Goal: Answer question/provide support: Share knowledge or assist other users

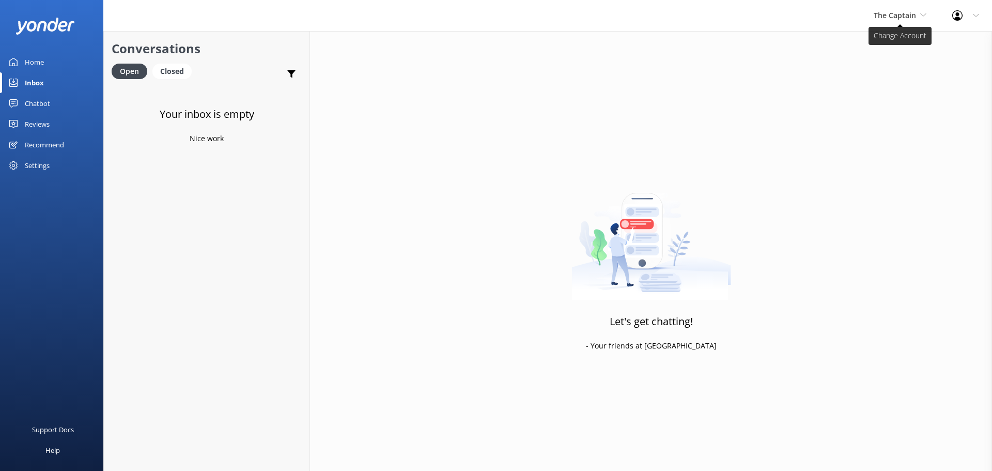
click at [880, 13] on span "The Captain" at bounding box center [895, 15] width 42 height 10
click at [911, 41] on link "De [GEOGRAPHIC_DATA]" at bounding box center [912, 43] width 103 height 25
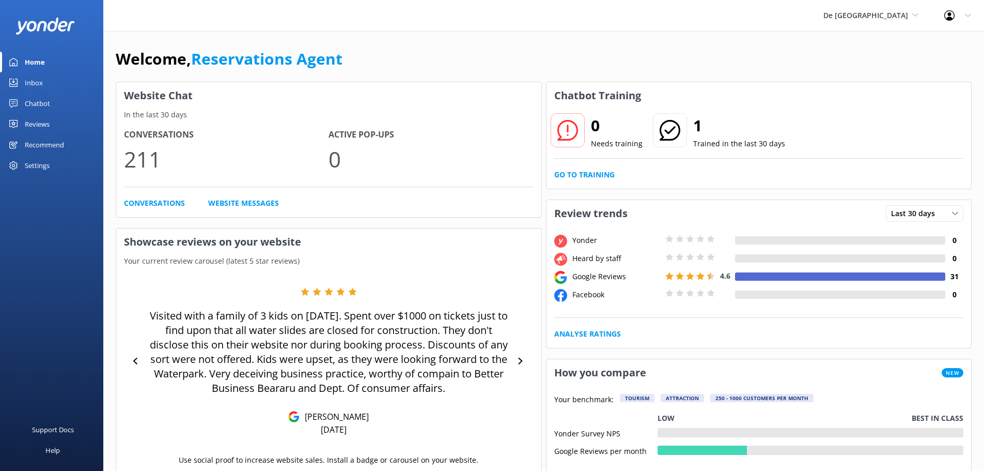
click at [52, 83] on link "Inbox" at bounding box center [51, 82] width 103 height 21
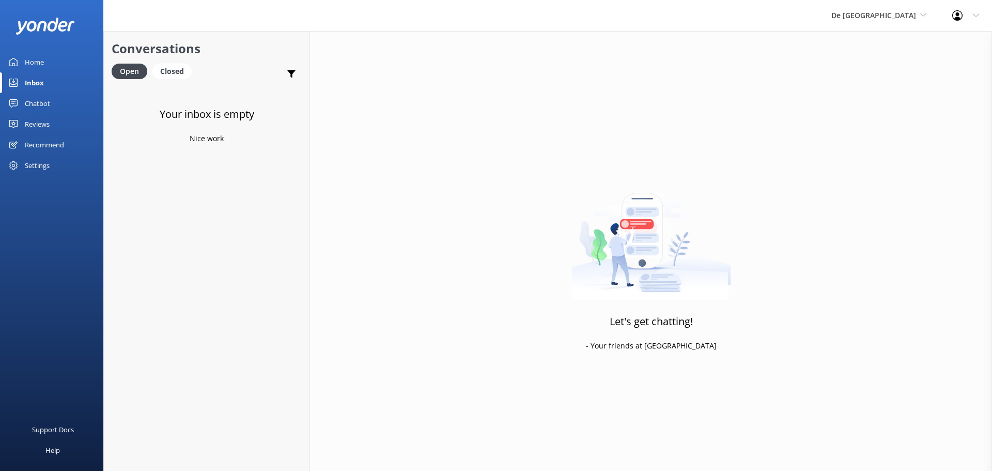
click at [887, 11] on span "De [GEOGRAPHIC_DATA]" at bounding box center [873, 15] width 85 height 10
click at [890, 71] on link "Aruba's Activities Expert" at bounding box center [869, 68] width 103 height 25
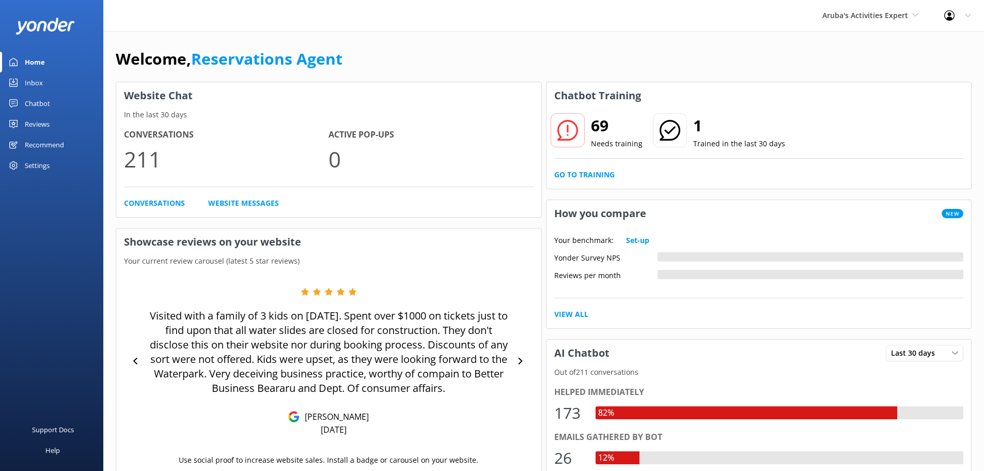
click at [46, 80] on link "Inbox" at bounding box center [51, 82] width 103 height 21
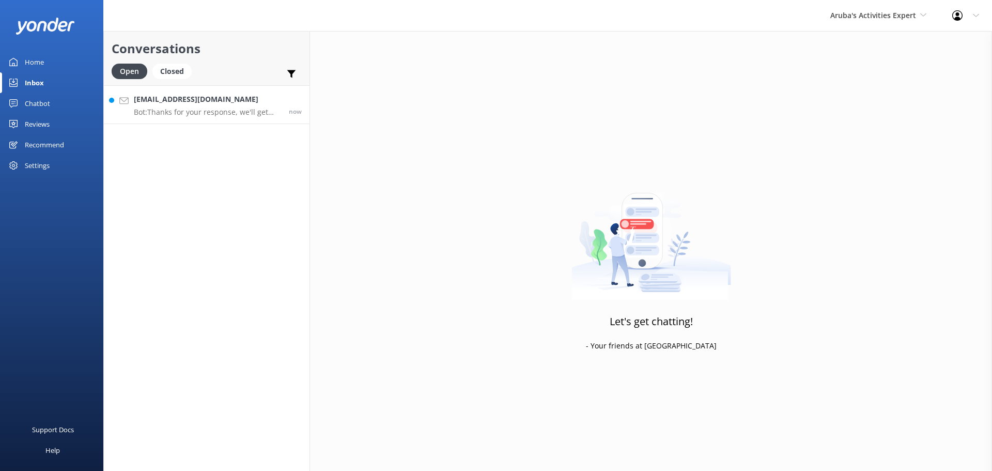
click at [236, 122] on link "Luciapineiro17@gmail.com Bot: Thanks for your response, we'll get back to you a…" at bounding box center [207, 104] width 206 height 39
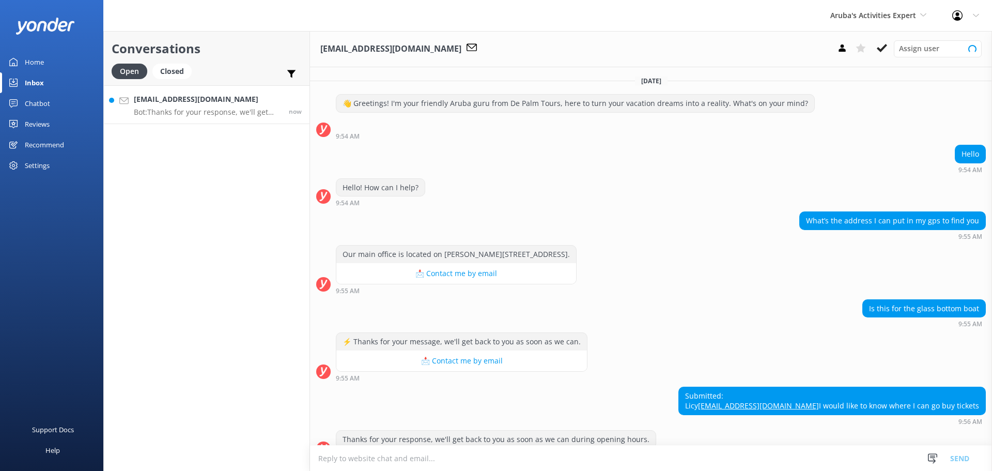
scroll to position [39, 0]
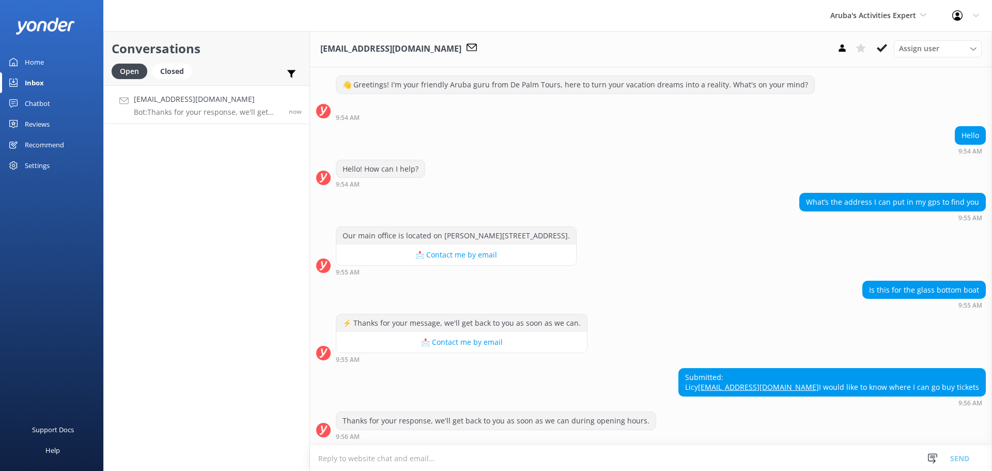
click at [350, 462] on textarea at bounding box center [651, 457] width 682 height 25
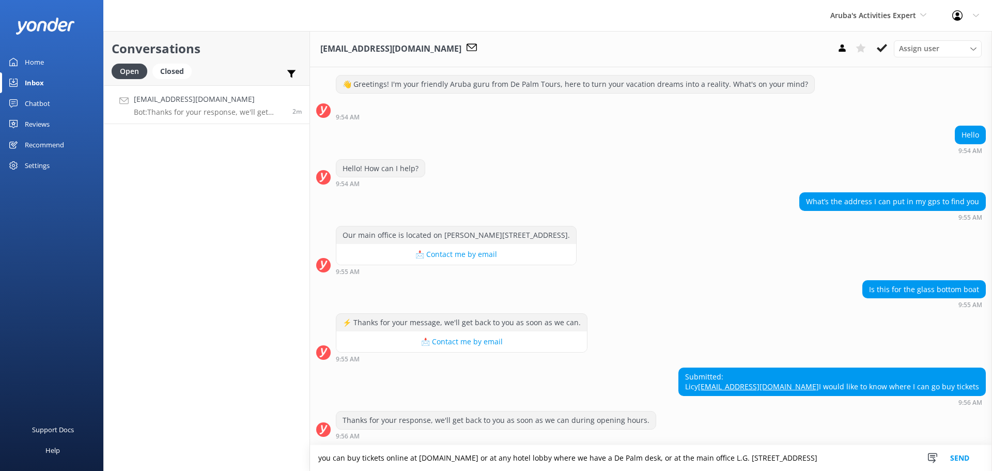
click at [837, 453] on textarea "you can buy tickets online at www.depalmtours.com or at any hotel lobby where w…" at bounding box center [651, 458] width 682 height 26
click at [806, 462] on textarea "you can buy tickets online at www.depalmtours.com or at any hotel lobby where w…" at bounding box center [651, 458] width 682 height 26
click at [800, 458] on textarea "you can buy tickets online at www.depalmtours.com or at any hotel lobby where w…" at bounding box center [651, 458] width 682 height 26
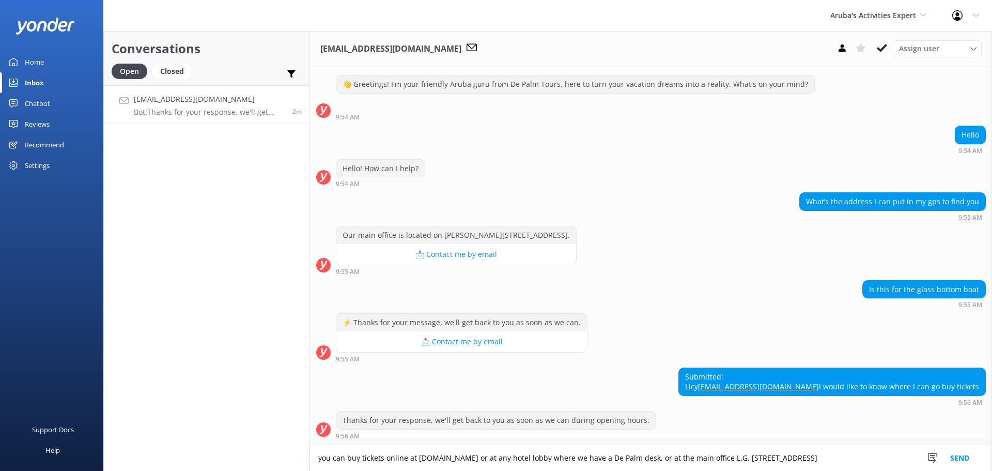
click at [800, 458] on textarea "you can buy tickets online at www.depalmtours.com or at any hotel lobby where w…" at bounding box center [651, 458] width 682 height 26
click at [813, 457] on textarea "you can buy tickets online at www.depalmtours.com or at any hotel lobby where w…" at bounding box center [651, 458] width 682 height 26
click at [807, 456] on textarea "you can buy tickets online at www.depalmtours.com or at any hotel lobby where w…" at bounding box center [651, 458] width 682 height 26
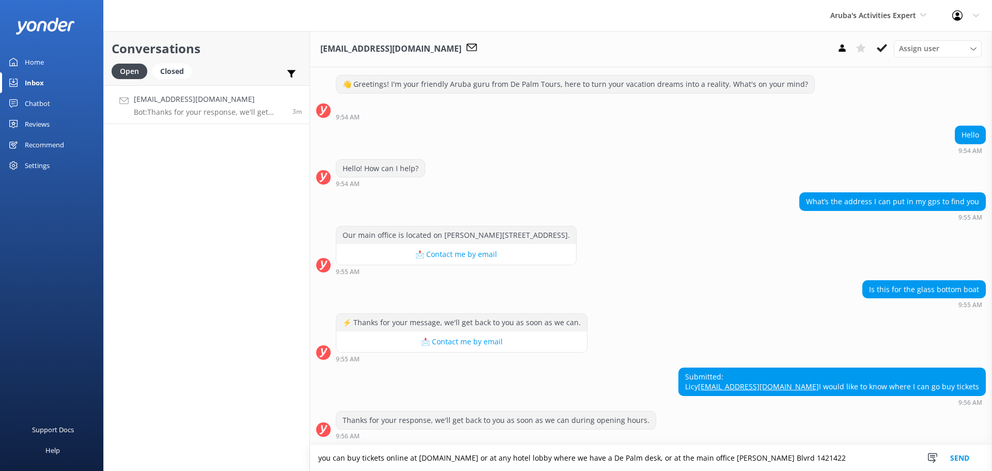
click at [807, 456] on textarea "you can buy tickets online at www.depalmtours.com or at any hotel lobby where w…" at bounding box center [651, 458] width 682 height 26
click at [816, 458] on textarea "you can buy tickets online at www.depalmtours.com or at any hotel lobby where w…" at bounding box center [651, 458] width 682 height 26
click at [961, 456] on button "Send" at bounding box center [959, 458] width 39 height 26
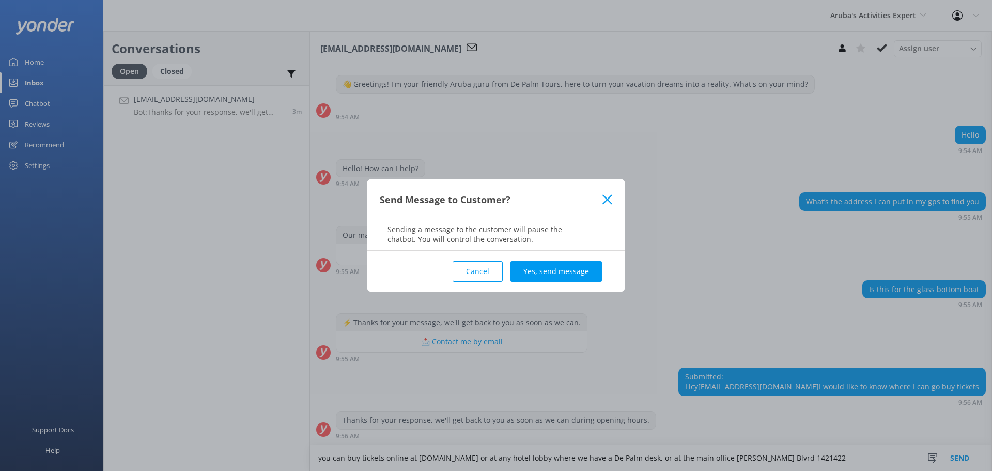
click at [486, 274] on button "Cancel" at bounding box center [478, 271] width 50 height 21
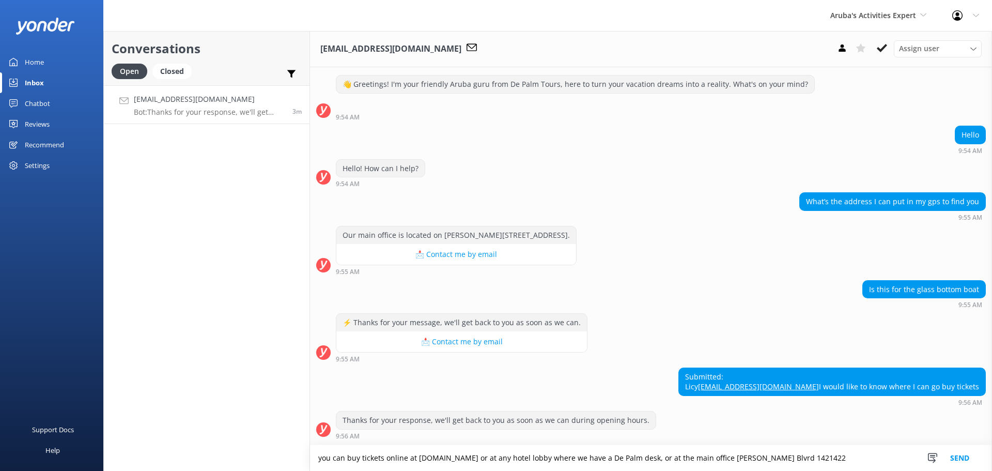
click at [838, 463] on textarea "you can buy tickets online at www.depalmtours.com or at any hotel lobby where w…" at bounding box center [651, 458] width 682 height 26
click at [787, 454] on textarea "you can buy tickets online at www.depalmtours.com or at any hotel lobby where w…" at bounding box center [651, 458] width 682 height 26
type textarea "you can buy tickets online at www.depalmtours.com or at any hotel lobby where w…"
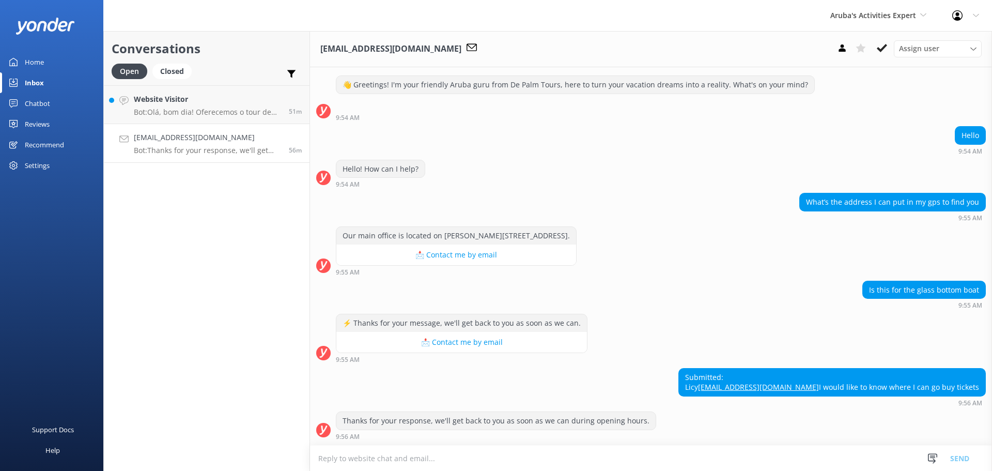
scroll to position [39, 0]
click at [227, 112] on p "Bot: Olá, bom dia! Oferecemos o tour de meio dia "Aruba History & Culture Bus T…" at bounding box center [207, 111] width 147 height 9
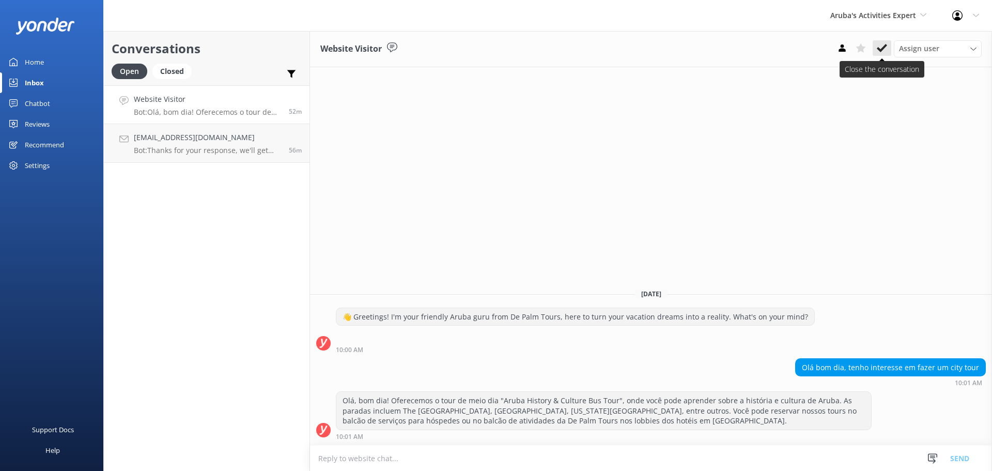
click at [884, 50] on icon at bounding box center [882, 48] width 10 height 10
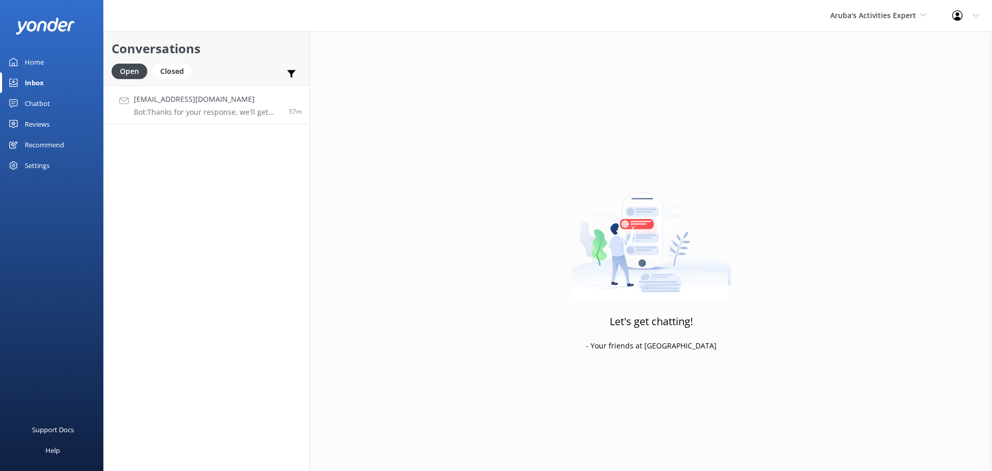
click at [237, 108] on p "Bot: Thanks for your response, we'll get back to you as soon as we can during o…" at bounding box center [207, 111] width 147 height 9
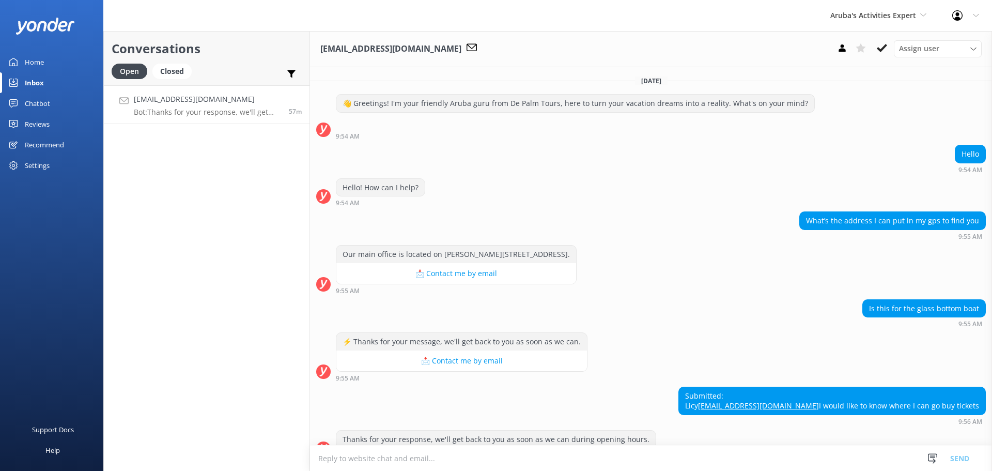
scroll to position [39, 0]
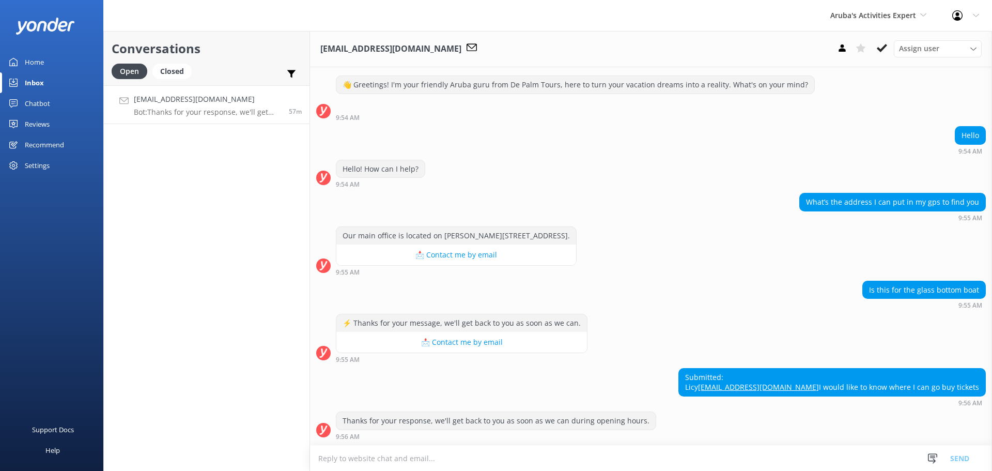
click at [444, 461] on textarea at bounding box center [651, 457] width 682 height 25
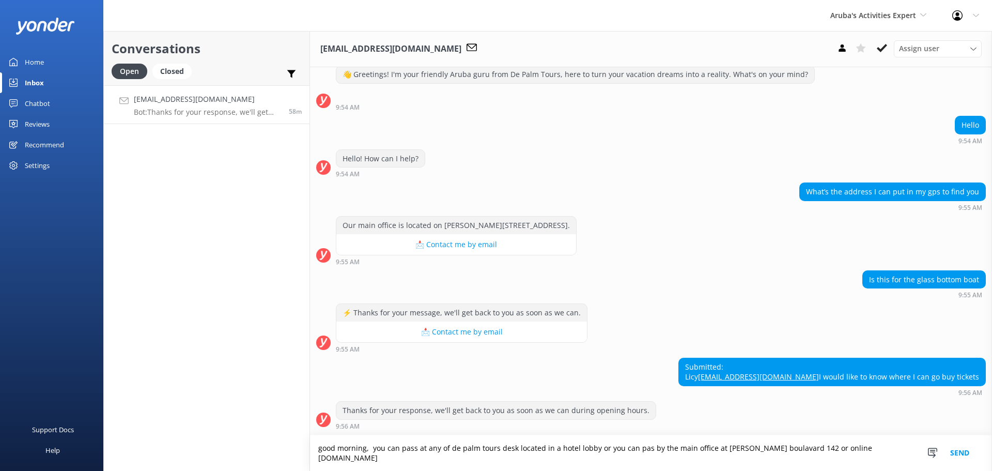
scroll to position [49, 0]
click at [775, 449] on textarea "good morning, you can pass at any of de palm tours desk located in a hotel lobb…" at bounding box center [651, 453] width 682 height 36
click at [754, 447] on textarea "good morning, you can pass at any of de palm tours desk located in a hotel lobb…" at bounding box center [651, 453] width 682 height 36
click at [757, 448] on textarea "good morning, you can pass at any of de palm tours desk located in a hotel lobb…" at bounding box center [651, 453] width 682 height 36
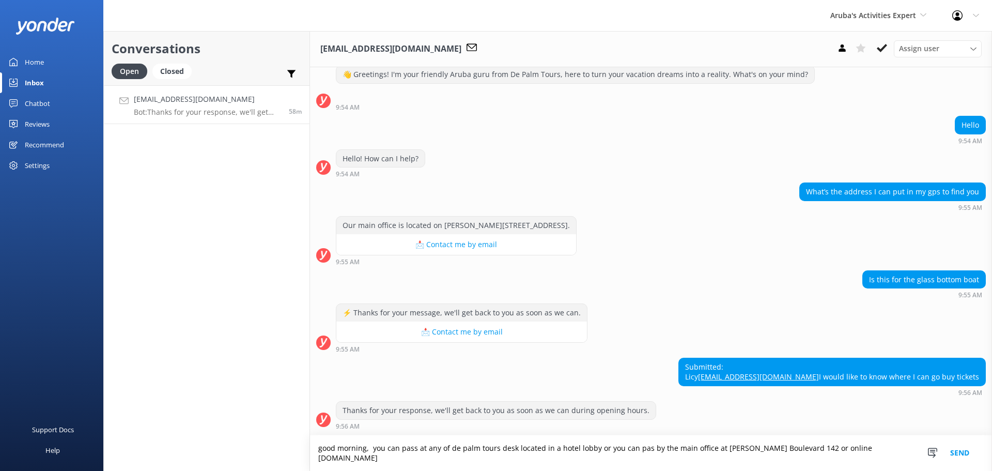
type textarea "good morning, you can pass at any of de palm tours desk located in a hotel lobb…"
click at [959, 454] on button "Send" at bounding box center [959, 453] width 39 height 36
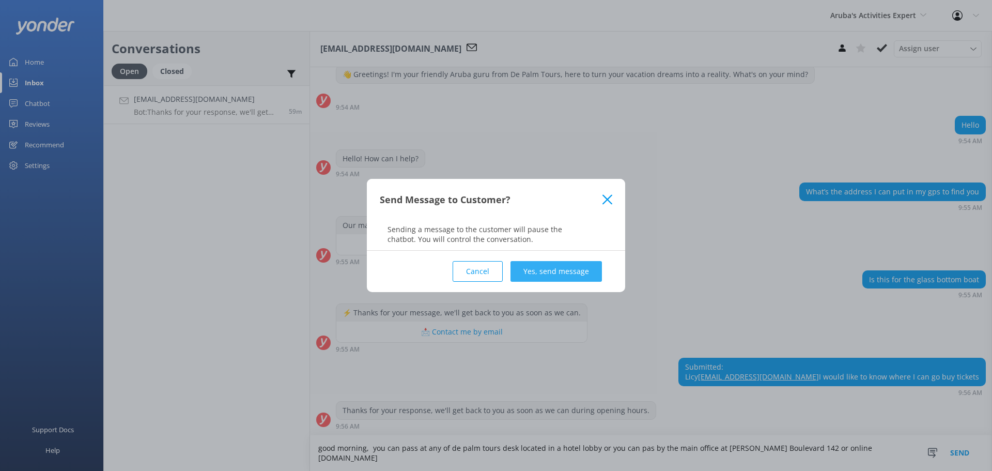
click at [541, 279] on button "Yes, send message" at bounding box center [555, 271] width 91 height 21
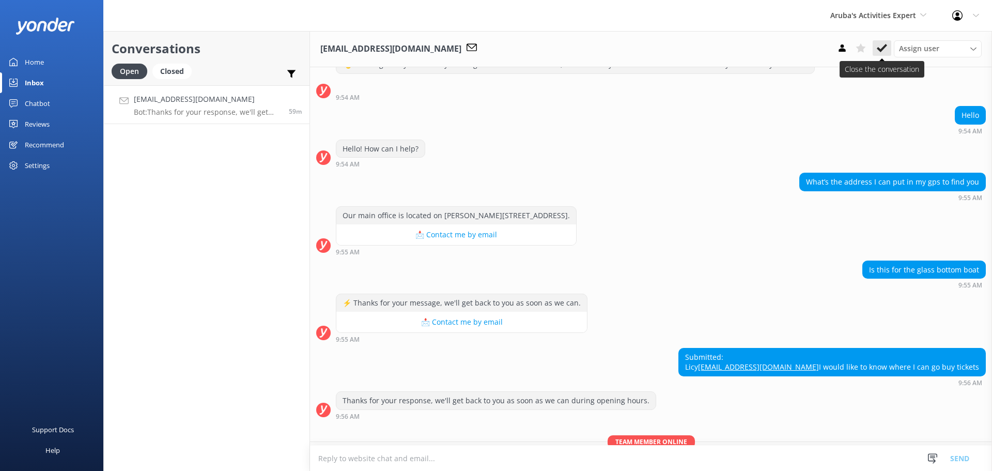
scroll to position [116, 0]
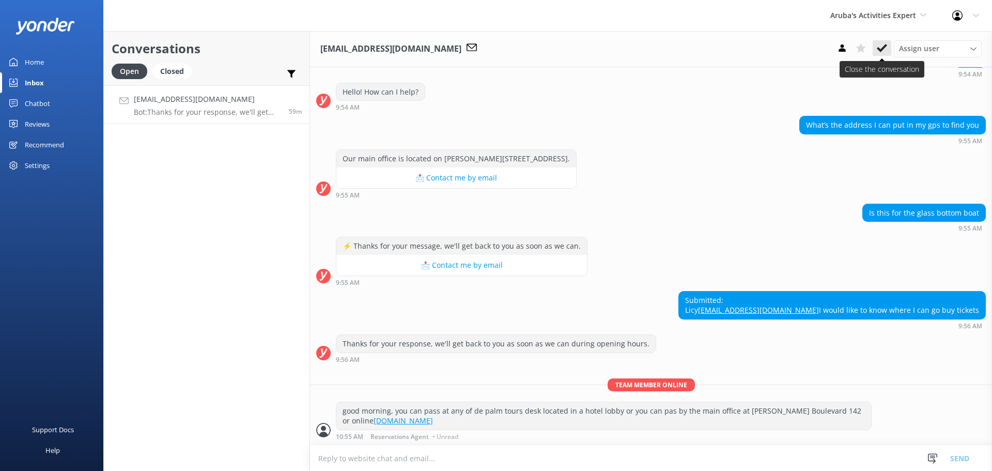
click at [876, 45] on button at bounding box center [881, 47] width 19 height 15
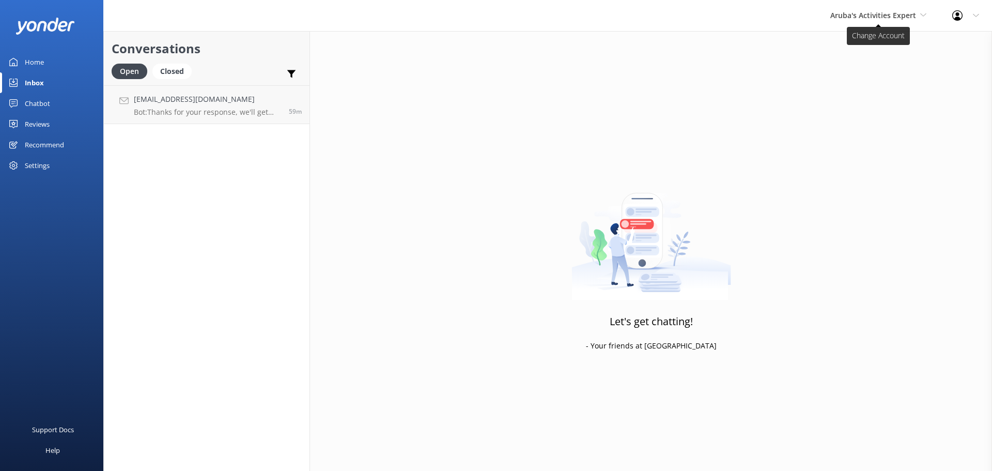
click at [871, 16] on span "Aruba's Activities Expert" at bounding box center [873, 15] width 86 height 10
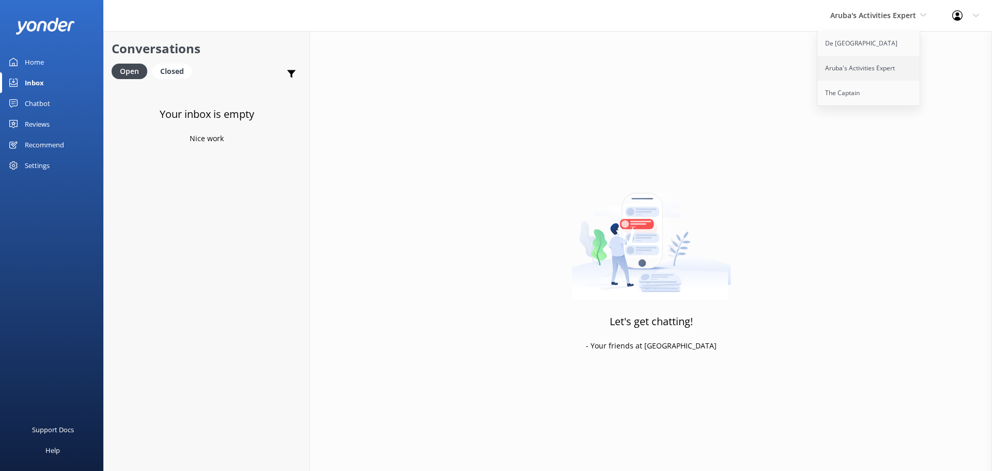
click at [856, 65] on link "Aruba's Activities Expert" at bounding box center [868, 68] width 103 height 25
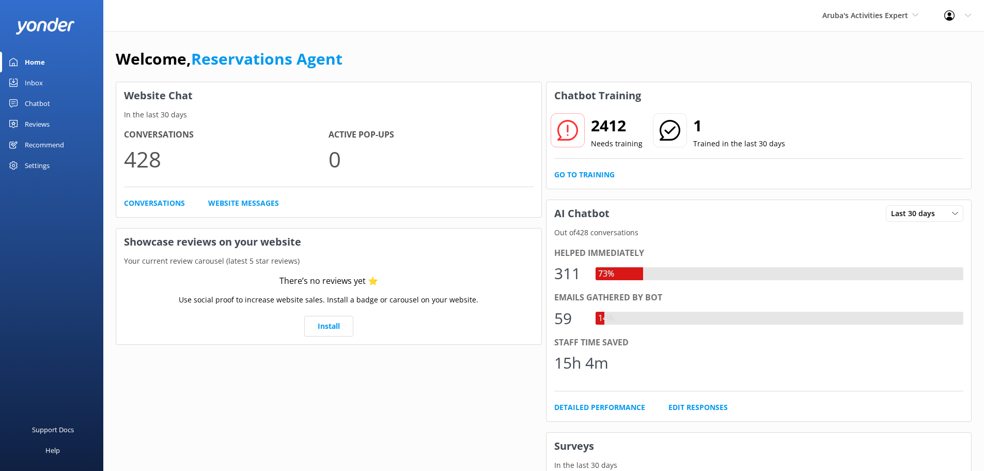
click at [43, 79] on link "Inbox" at bounding box center [51, 82] width 103 height 21
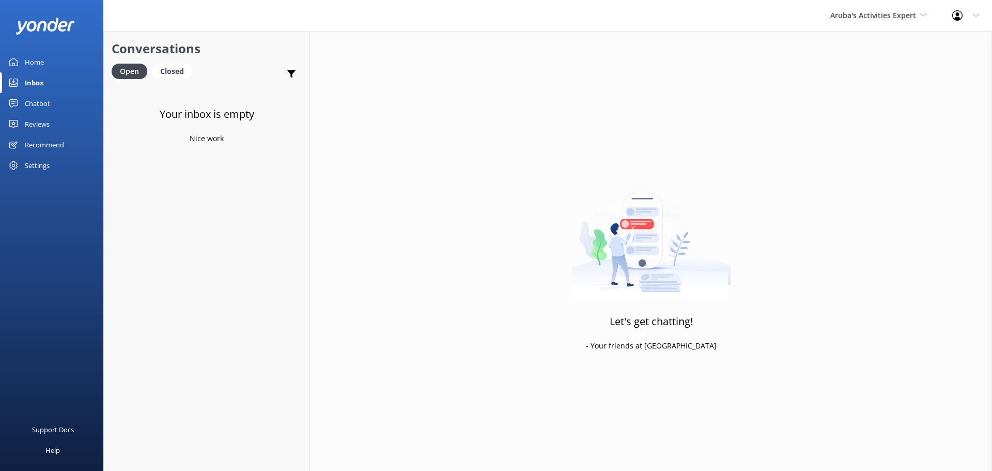
click at [838, 22] on div "Aruba's Activities Expert [GEOGRAPHIC_DATA] [GEOGRAPHIC_DATA]'s Activities Expe…" at bounding box center [878, 15] width 122 height 31
click at [850, 44] on link "De [GEOGRAPHIC_DATA]" at bounding box center [868, 43] width 103 height 25
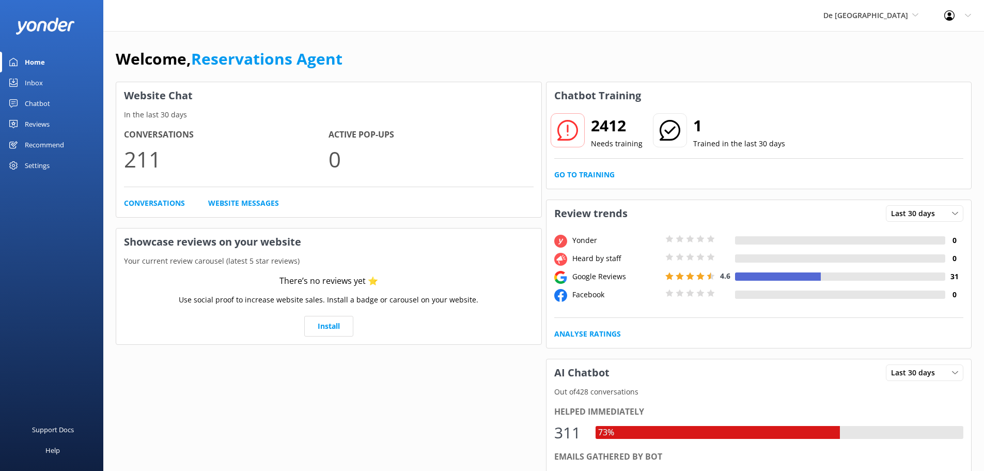
click at [48, 80] on link "Inbox" at bounding box center [51, 82] width 103 height 21
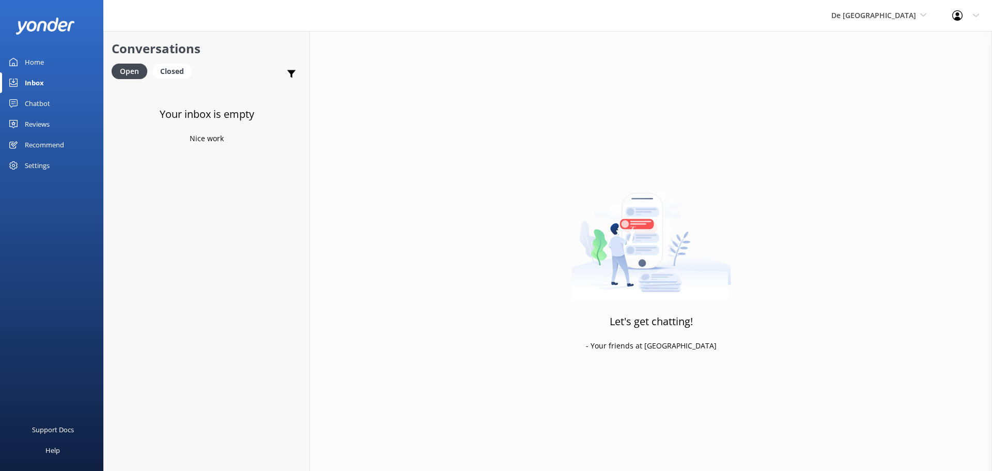
drag, startPoint x: 876, startPoint y: 14, endPoint x: 876, endPoint y: 23, distance: 9.3
click at [877, 14] on span "De [GEOGRAPHIC_DATA]" at bounding box center [873, 15] width 85 height 10
click at [874, 91] on link "The Captain" at bounding box center [869, 93] width 103 height 25
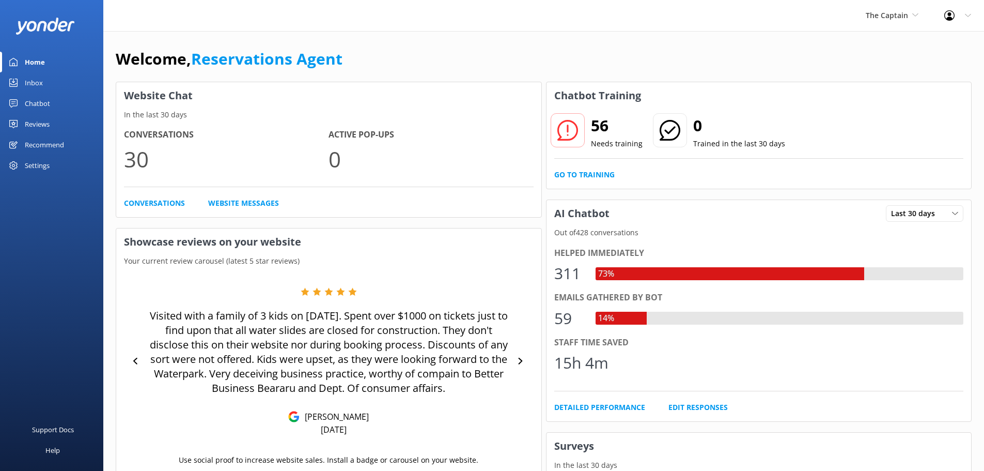
click at [49, 83] on link "Inbox" at bounding box center [51, 82] width 103 height 21
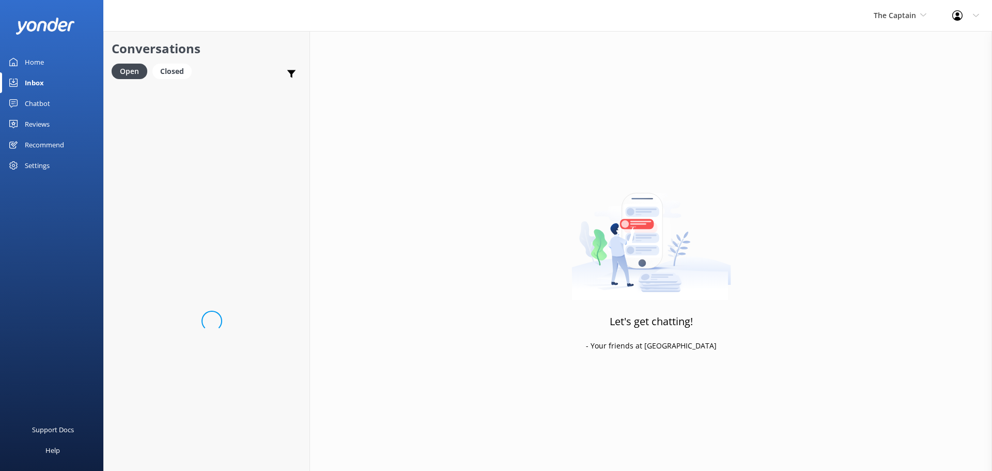
click at [890, 13] on span "The Captain" at bounding box center [895, 15] width 42 height 10
click at [888, 40] on link "De [GEOGRAPHIC_DATA]" at bounding box center [912, 43] width 103 height 25
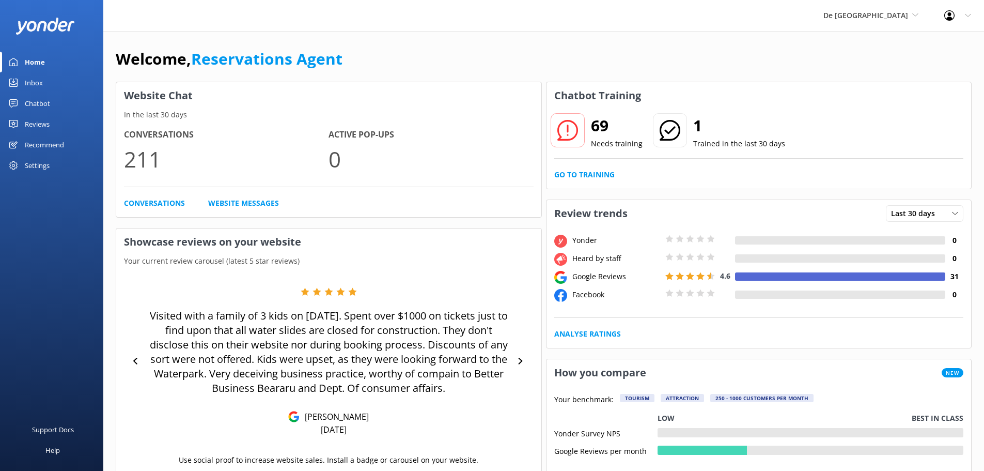
click at [39, 86] on div "Inbox" at bounding box center [34, 82] width 18 height 21
